Goal: Task Accomplishment & Management: Manage account settings

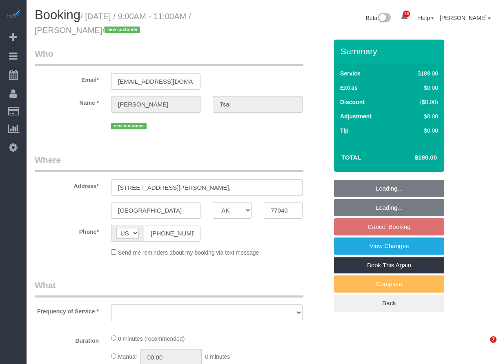
select select "[GEOGRAPHIC_DATA]"
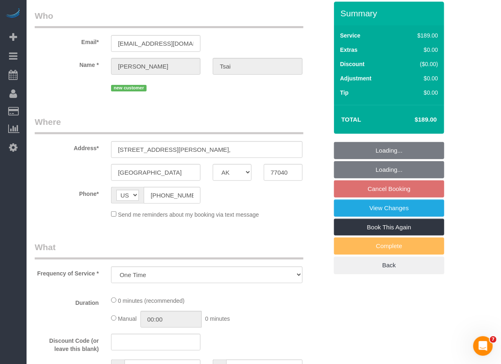
select select "object:1901"
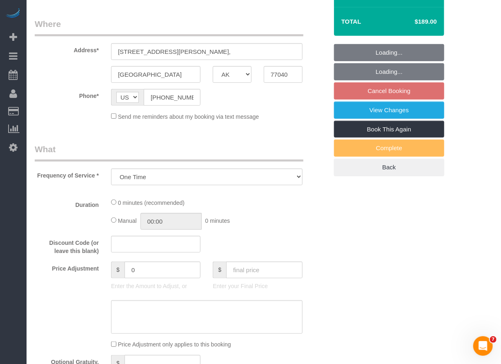
select select "3"
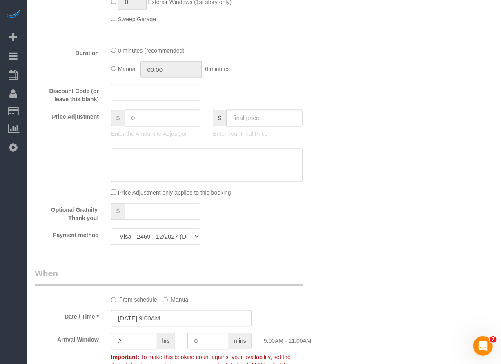
scroll to position [590, 0]
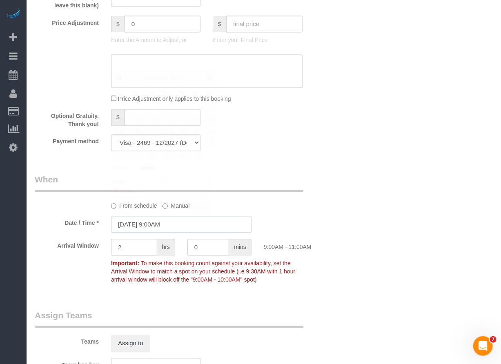
click at [192, 225] on input "10/16/2025 9:00AM" at bounding box center [181, 225] width 141 height 17
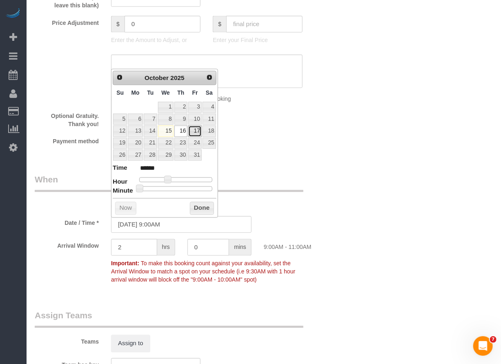
click at [195, 130] on link "17" at bounding box center [194, 131] width 13 height 11
type input "10/17/2025 9:00AM"
click at [203, 205] on button "Done" at bounding box center [202, 208] width 24 height 13
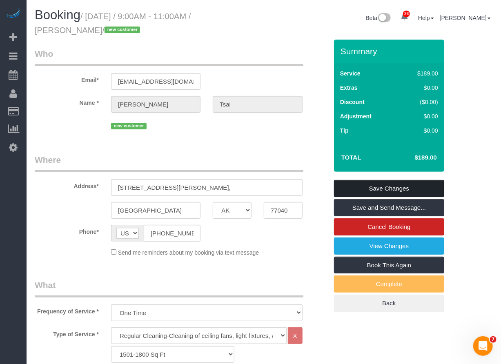
scroll to position [0, 0]
click at [354, 188] on link "Save Changes" at bounding box center [389, 188] width 110 height 17
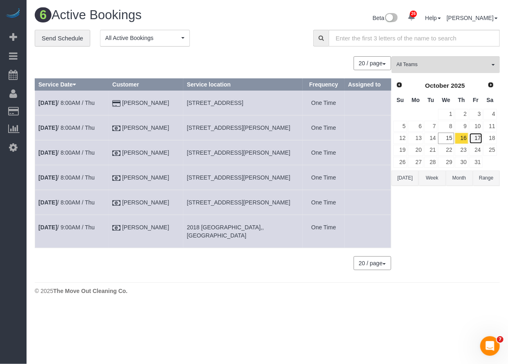
click at [476, 136] on link "17" at bounding box center [475, 138] width 13 height 11
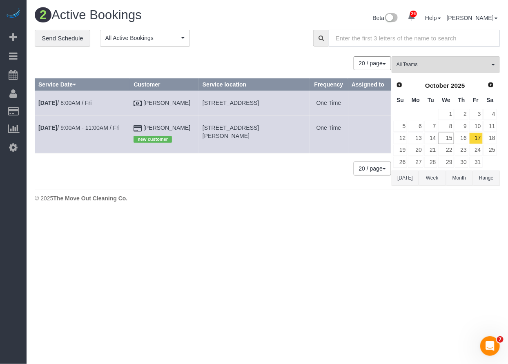
click at [363, 38] on input "text" at bounding box center [414, 38] width 171 height 17
paste input "29418 Sydney Stone Ln, Katy, TX 77494"
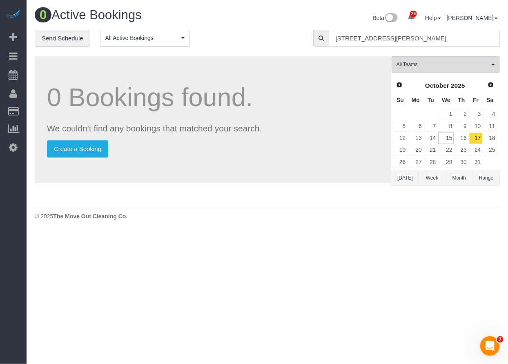
drag, startPoint x: 475, startPoint y: 40, endPoint x: 270, endPoint y: 31, distance: 204.5
click at [271, 31] on div "**********" at bounding box center [268, 42] width 478 height 25
paste input "Patricia Piccirilli"
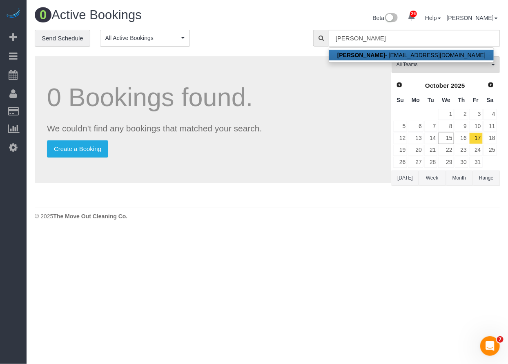
click at [392, 51] on link "Patricia Piccirilli - pato_9393@hotmail.com" at bounding box center [411, 55] width 165 height 11
type input "[EMAIL_ADDRESS][DOMAIN_NAME]"
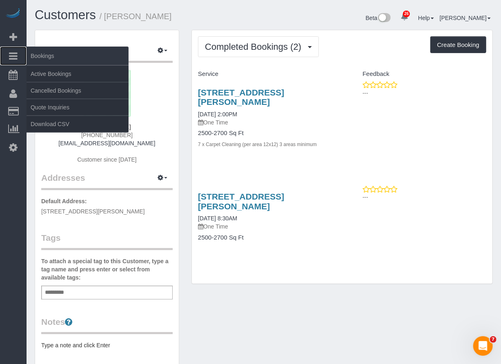
drag, startPoint x: 447, startPoint y: 40, endPoint x: 22, endPoint y: 58, distance: 425.2
drag, startPoint x: 22, startPoint y: 58, endPoint x: 13, endPoint y: 56, distance: 9.1
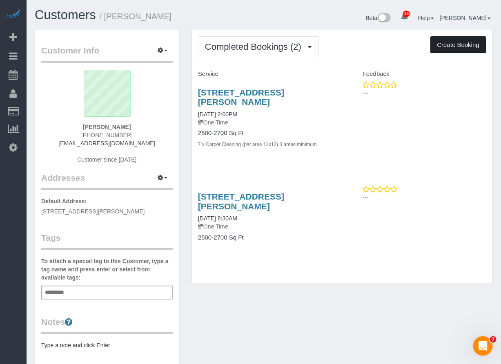
click at [444, 51] on button "Create Booking" at bounding box center [459, 44] width 56 height 17
select select "[GEOGRAPHIC_DATA]"
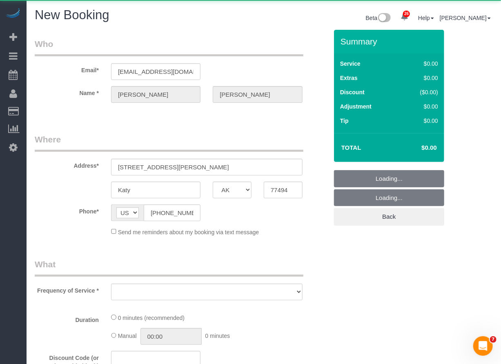
select select "object:2609"
select select "string:fspay-f61a43c0-c7fc-4d45-b5c0-5813ead67e57"
select select "3"
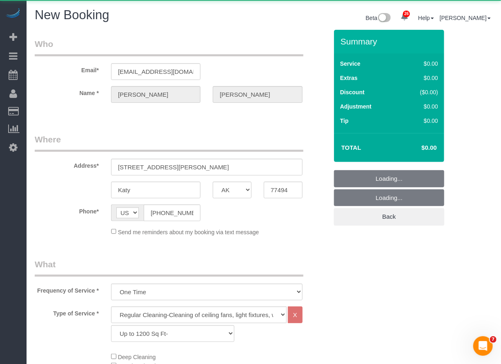
select select "object:2668"
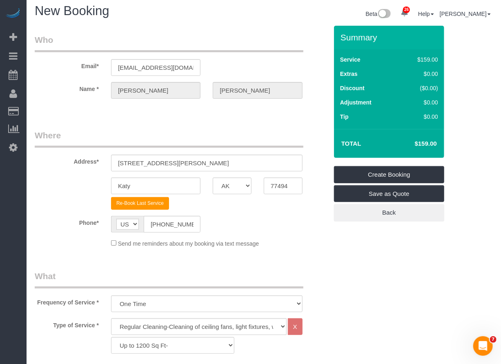
scroll to position [91, 0]
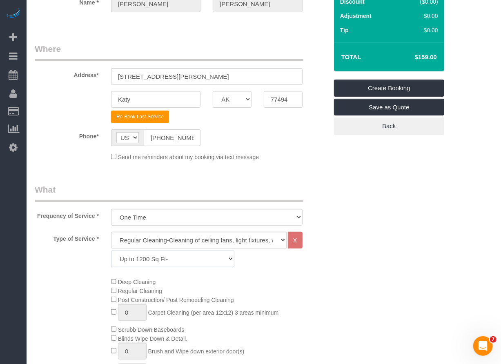
click at [166, 261] on select "Up to 1200 Sq Ft- 1201-1500 Sq Ft 1501-1800 Sq Ft 1801-2000 Sq Ft 2001-2300 Sq …" at bounding box center [172, 259] width 123 height 17
select select "64"
click at [111, 251] on select "Up to 1200 Sq Ft- 1201-1500 Sq Ft 1501-1800 Sq Ft 1801-2000 Sq Ft 2001-2300 Sq …" at bounding box center [172, 259] width 123 height 17
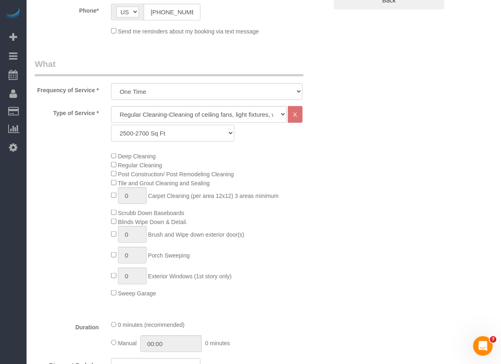
scroll to position [272, 0]
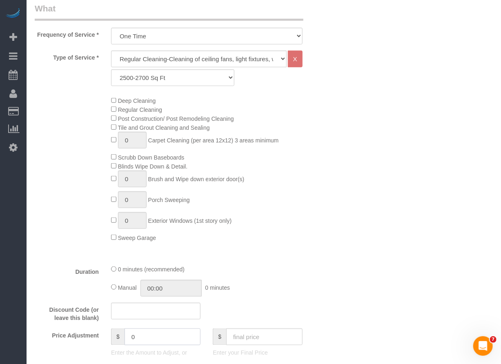
drag, startPoint x: 148, startPoint y: 337, endPoint x: 90, endPoint y: 332, distance: 58.7
click at [90, 332] on div "Price Adjustment $ 0 Enter the Amount to Adjust, or $ Enter your Final Price" at bounding box center [182, 345] width 306 height 33
type input "-279"
click at [322, 225] on div "Deep Cleaning Regular Cleaning Post Construction/ Post Remodeling Cleaning Tile…" at bounding box center [219, 169] width 229 height 146
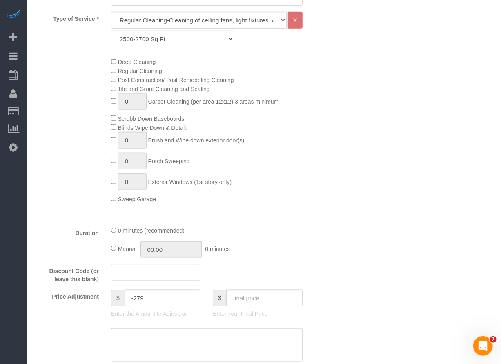
scroll to position [317, 0]
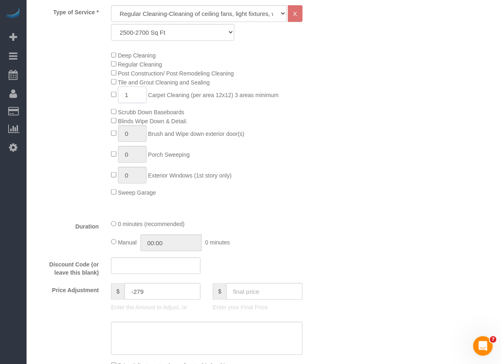
click at [125, 96] on input "1" at bounding box center [132, 95] width 29 height 17
type input "4"
type input "3"
click at [287, 127] on div "Deep Cleaning Regular Cleaning Post Construction/ Post Remodeling Cleaning Tile…" at bounding box center [219, 124] width 229 height 146
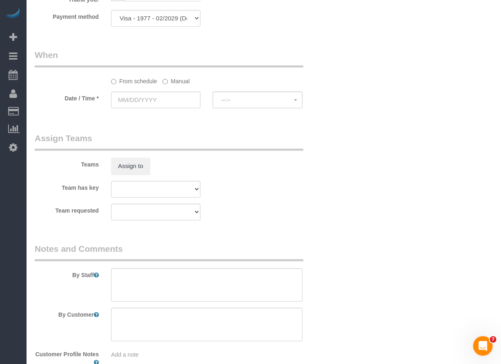
scroll to position [726, 0]
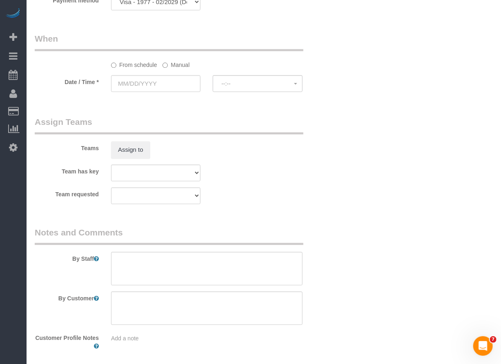
click at [180, 72] on sui-booking-spot "From schedule Manual Date / Time * --:-- --:--" at bounding box center [181, 63] width 293 height 61
click at [178, 78] on input "text" at bounding box center [155, 83] width 89 height 17
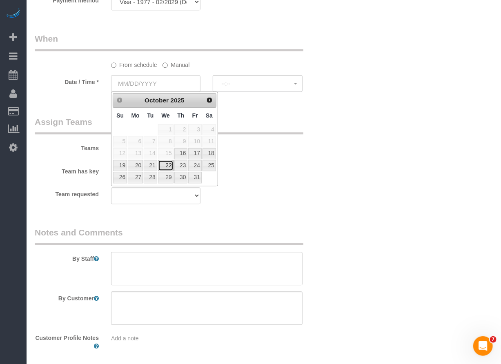
click at [167, 162] on link "22" at bounding box center [166, 165] width 16 height 11
type input "[DATE]"
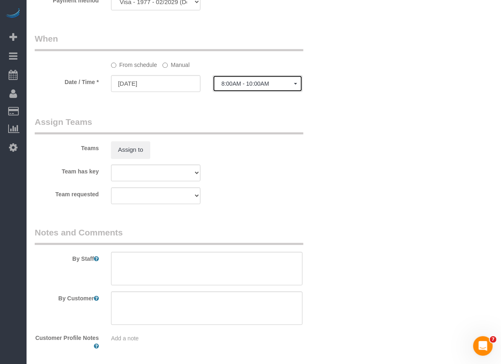
click at [244, 83] on span "8:00AM - 10:00AM" at bounding box center [257, 83] width 72 height 7
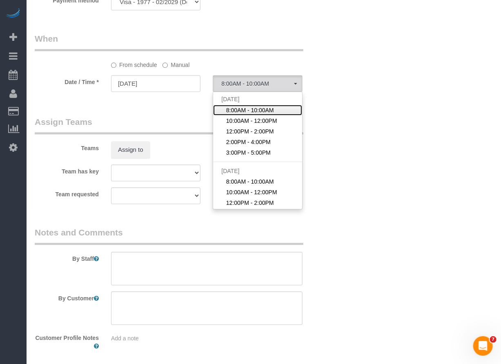
click at [236, 109] on span "8:00AM - 10:00AM" at bounding box center [250, 110] width 48 height 8
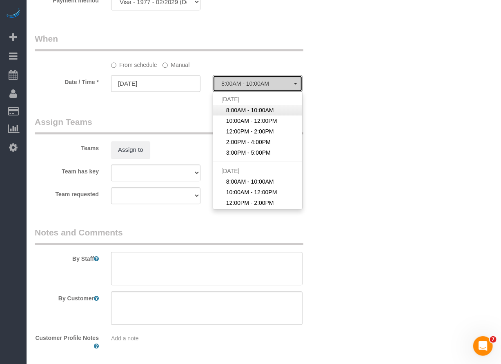
select select "spot47"
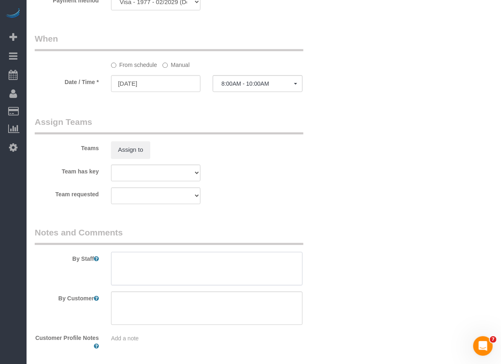
click at [257, 266] on textarea at bounding box center [207, 268] width 192 height 33
paste textarea "* will meet for access. Needs 30 minutes notice"
click at [185, 273] on textarea at bounding box center [207, 268] width 192 height 33
drag, startPoint x: 254, startPoint y: 257, endPoint x: 278, endPoint y: 259, distance: 23.9
click at [255, 257] on textarea at bounding box center [207, 268] width 192 height 33
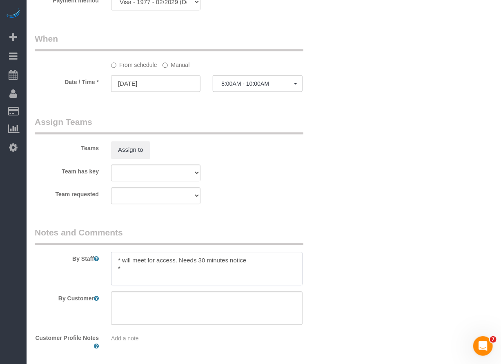
click at [210, 269] on textarea at bounding box center [207, 268] width 192 height 33
paste textarea "Only clean upstairs - 2 bedroom, gameroom,"
click at [227, 270] on textarea at bounding box center [207, 268] width 192 height 33
click at [259, 268] on textarea at bounding box center [207, 268] width 192 height 33
click at [212, 264] on textarea at bounding box center [207, 268] width 192 height 33
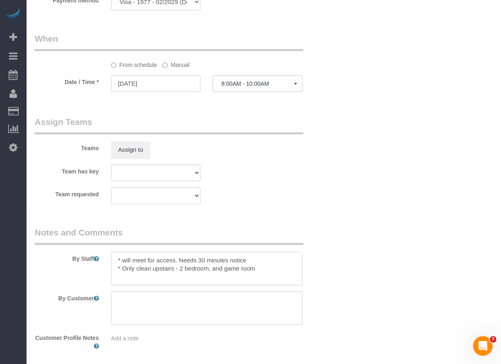
type textarea "* will meet for access. Needs 30 minutes notice * Only clean upstairs - 2 bedro…"
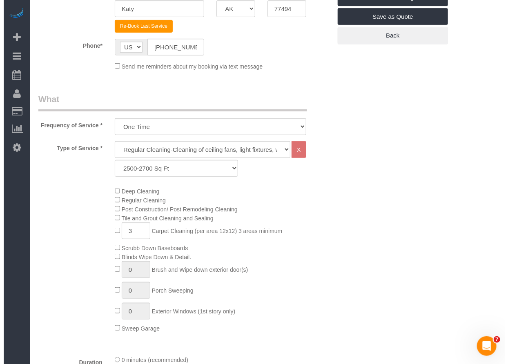
scroll to position [0, 0]
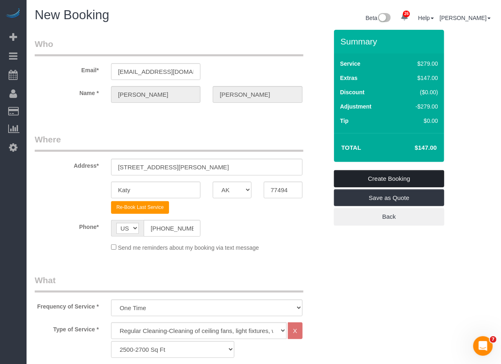
click at [388, 178] on link "Create Booking" at bounding box center [389, 178] width 110 height 17
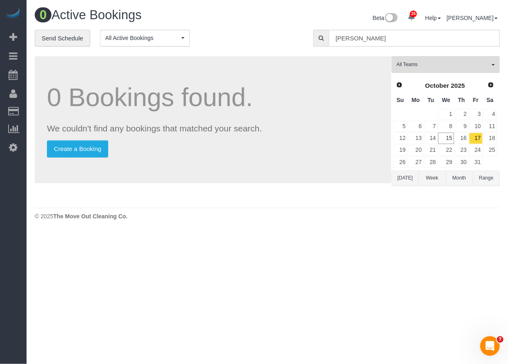
click at [424, 42] on input "Patricia Piccirill" at bounding box center [414, 38] width 171 height 17
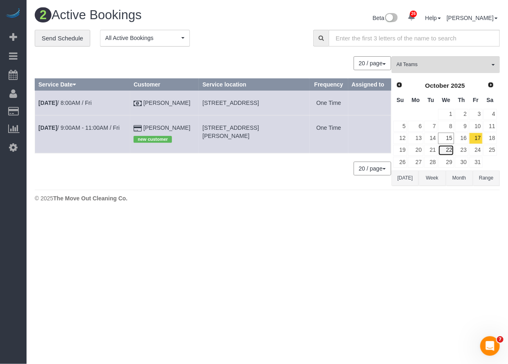
click at [452, 151] on link "22" at bounding box center [446, 150] width 16 height 11
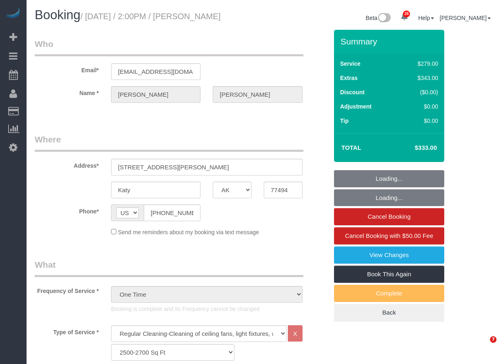
select select "[GEOGRAPHIC_DATA]"
select select "3"
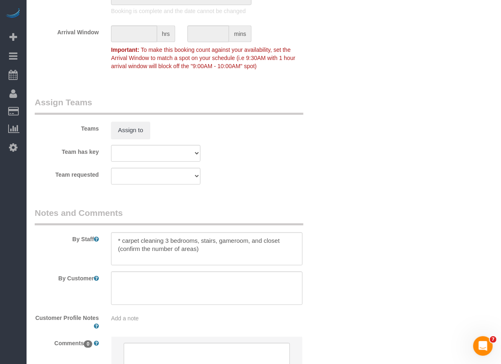
scroll to position [817, 0]
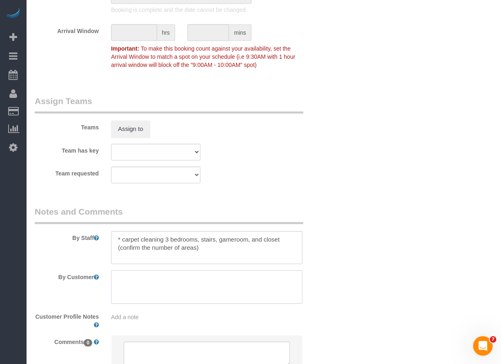
click at [233, 280] on textarea at bounding box center [207, 286] width 192 height 33
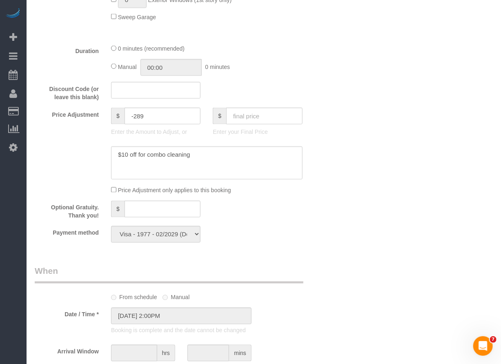
scroll to position [545, 0]
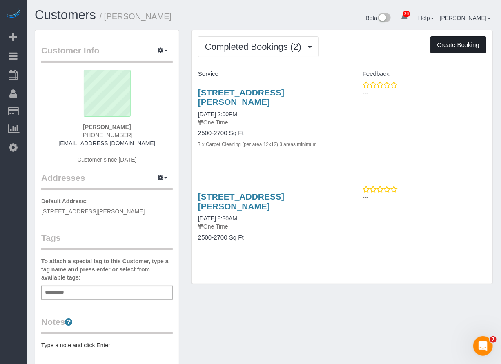
click at [451, 47] on button "Create Booking" at bounding box center [459, 44] width 56 height 17
select select "[GEOGRAPHIC_DATA]"
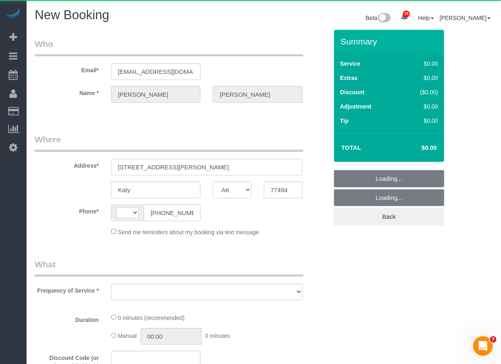
select select "object:805"
select select "string:fspay-f61a43c0-c7fc-4d45-b5c0-5813ead67e57"
select select "object:1053"
select select "string:US"
select select "3"
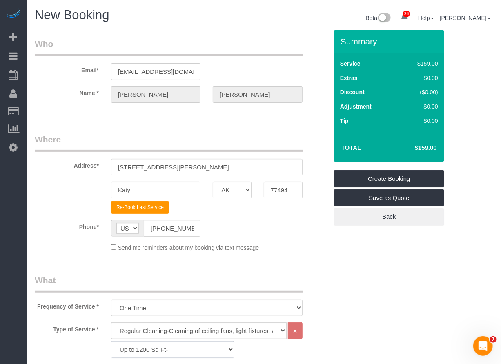
click at [147, 347] on select "Up to 1200 Sq Ft- 1201-1500 Sq Ft 1501-1800 Sq Ft 1801-2000 Sq Ft 2001-2300 Sq …" at bounding box center [172, 350] width 123 height 17
select select "64"
click at [111, 342] on select "Up to 1200 Sq Ft- 1201-1500 Sq Ft 1501-1800 Sq Ft 1801-2000 Sq Ft 2001-2300 Sq …" at bounding box center [172, 350] width 123 height 17
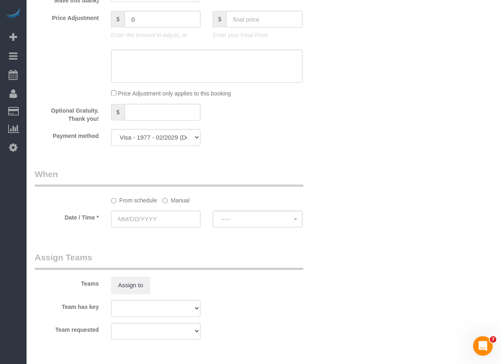
scroll to position [635, 0]
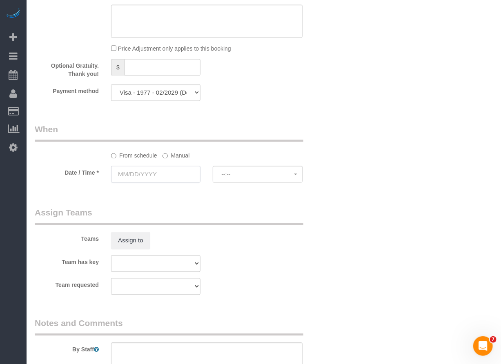
click at [198, 172] on input "text" at bounding box center [155, 174] width 89 height 17
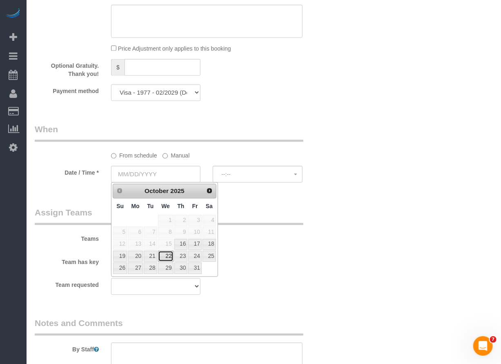
click at [167, 256] on link "22" at bounding box center [166, 256] width 16 height 11
type input "[DATE]"
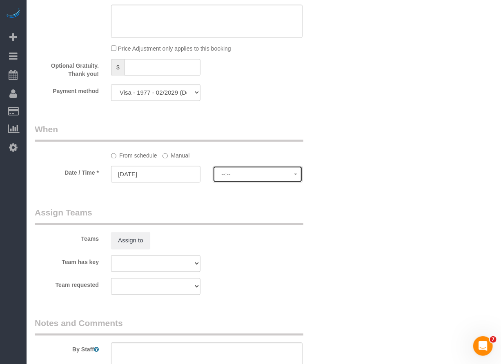
click at [224, 175] on span "--:--" at bounding box center [257, 174] width 72 height 7
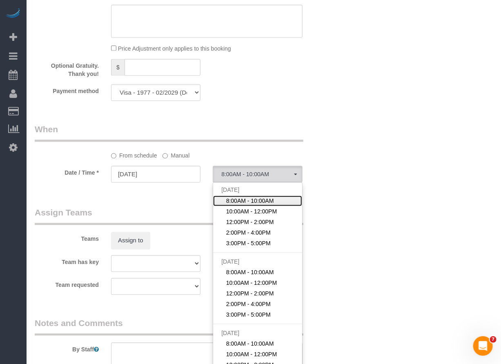
click at [227, 200] on span "8:00AM - 10:00AM" at bounding box center [250, 201] width 48 height 8
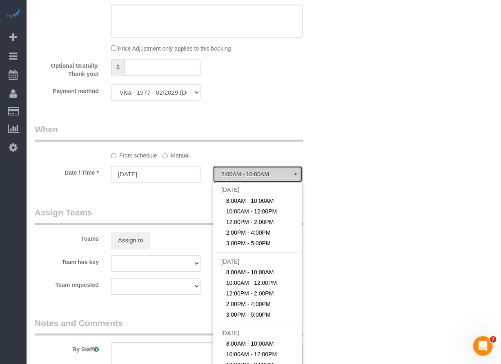
select select "spot1"
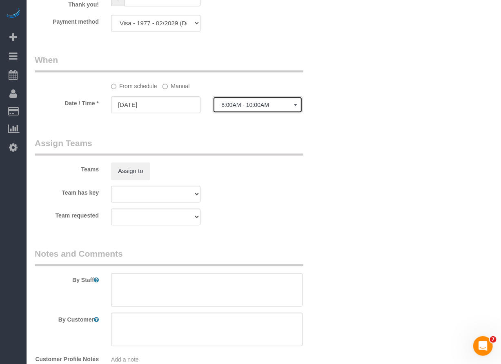
scroll to position [761, 0]
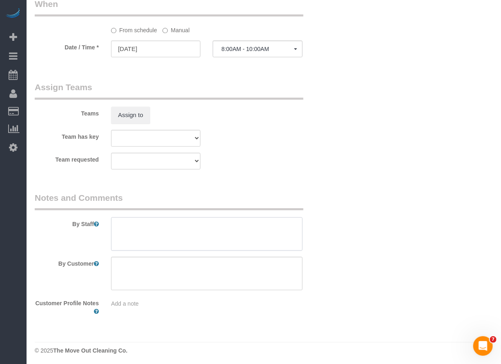
click at [176, 234] on textarea at bounding box center [207, 233] width 192 height 33
drag, startPoint x: 261, startPoint y: 223, endPoint x: 85, endPoint y: 214, distance: 177.1
click at [85, 214] on div "By Staff" at bounding box center [182, 221] width 306 height 59
type textarea "* will meet for access. Needs 30 minutes notice"
click at [205, 246] on textarea at bounding box center [207, 233] width 192 height 33
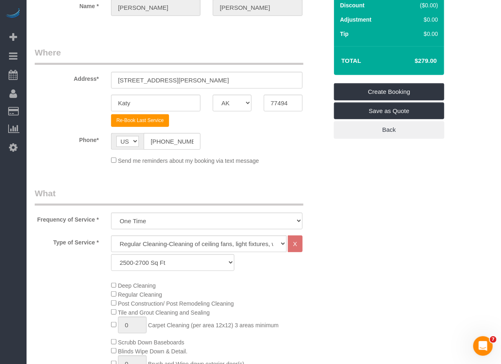
scroll to position [91, 0]
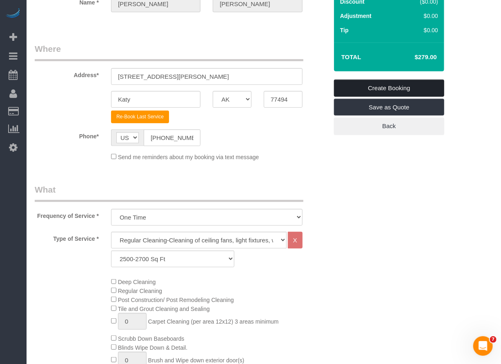
click at [426, 91] on link "Create Booking" at bounding box center [389, 88] width 110 height 17
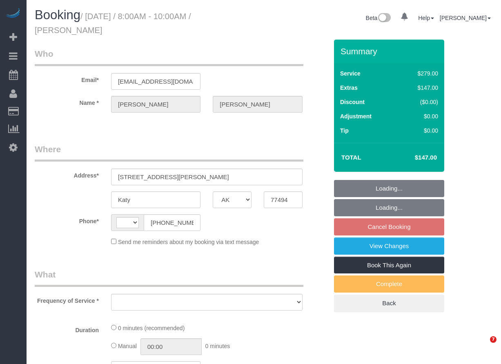
select select "[GEOGRAPHIC_DATA]"
select select "string:US"
select select "object:726"
select select "string:fspay-f61a43c0-c7fc-4d45-b5c0-5813ead67e57"
select select "spot1"
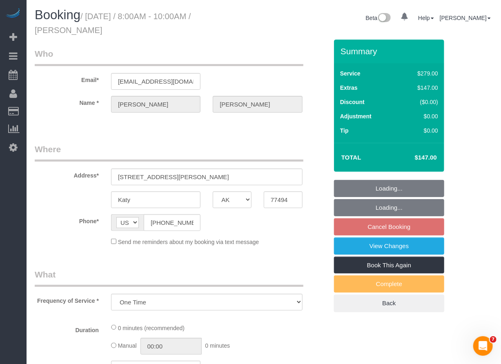
select select "object:874"
select select "3"
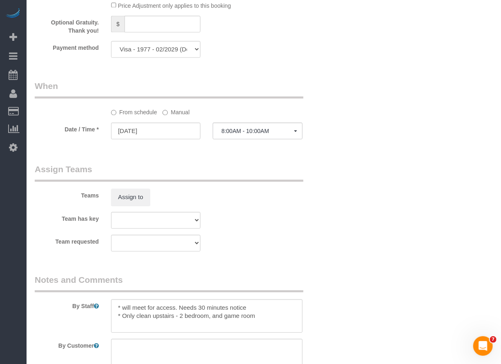
scroll to position [726, 0]
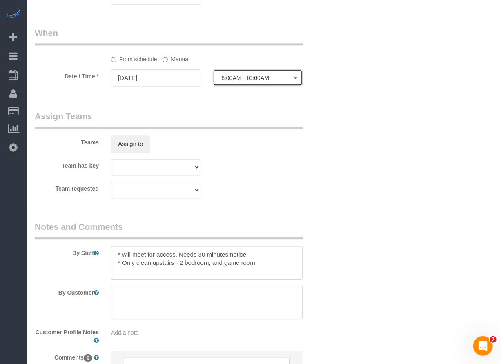
click at [261, 80] on span "8:00AM - 10:00AM" at bounding box center [257, 78] width 72 height 7
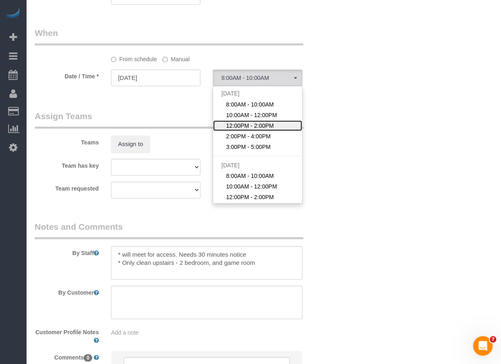
click at [252, 123] on span "12:00PM - 2:00PM" at bounding box center [250, 126] width 48 height 8
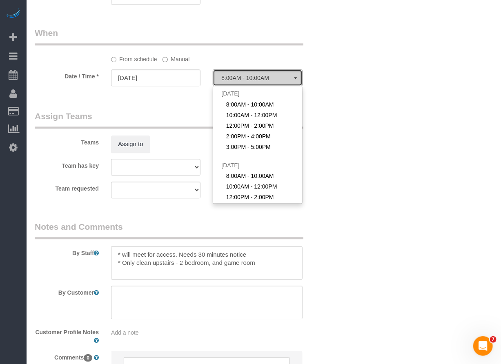
select select "spot3"
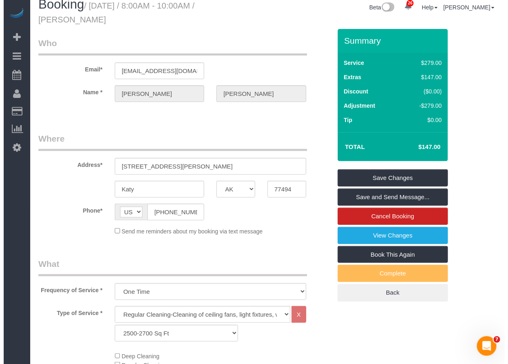
scroll to position [0, 0]
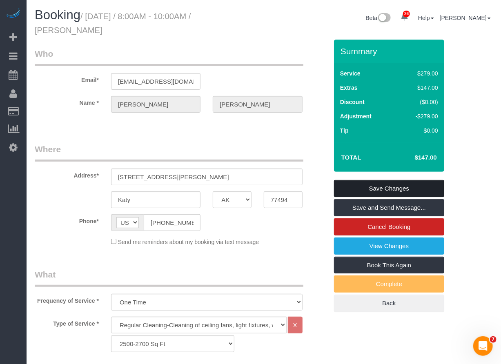
click at [421, 187] on link "Save Changes" at bounding box center [389, 188] width 110 height 17
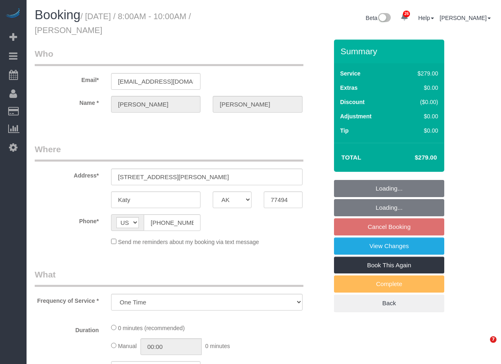
select select "[GEOGRAPHIC_DATA]"
select select "spot1"
select select "object:874"
select select "3"
